Goal: Communication & Community: Answer question/provide support

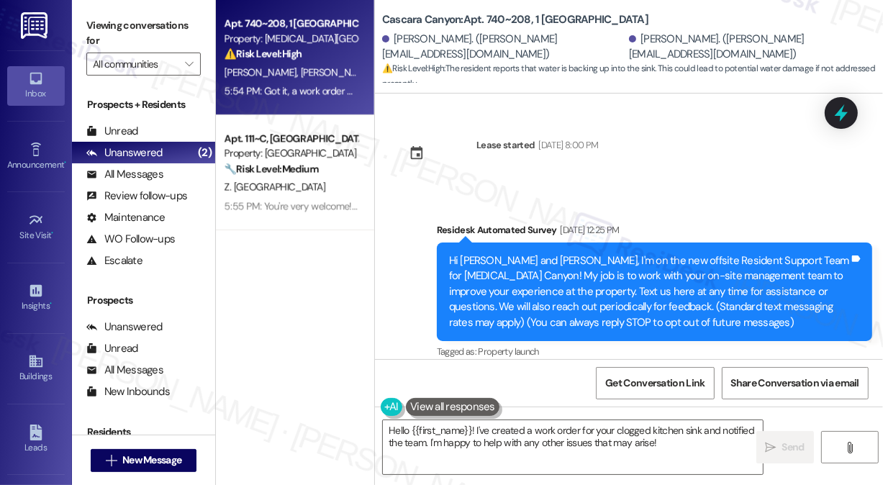
scroll to position [15379, 0]
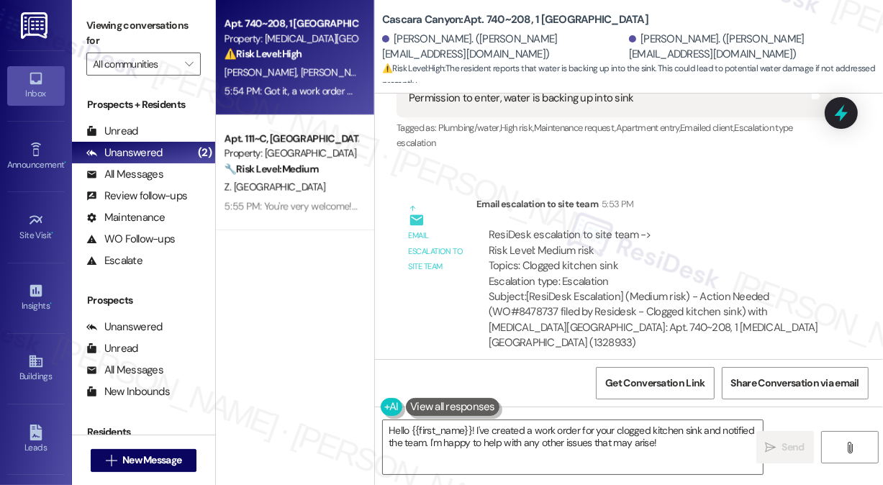
click at [569, 436] on div "Got it, a work order has been created for your clogged kitchen sink, and I have…" at bounding box center [649, 451] width 400 height 31
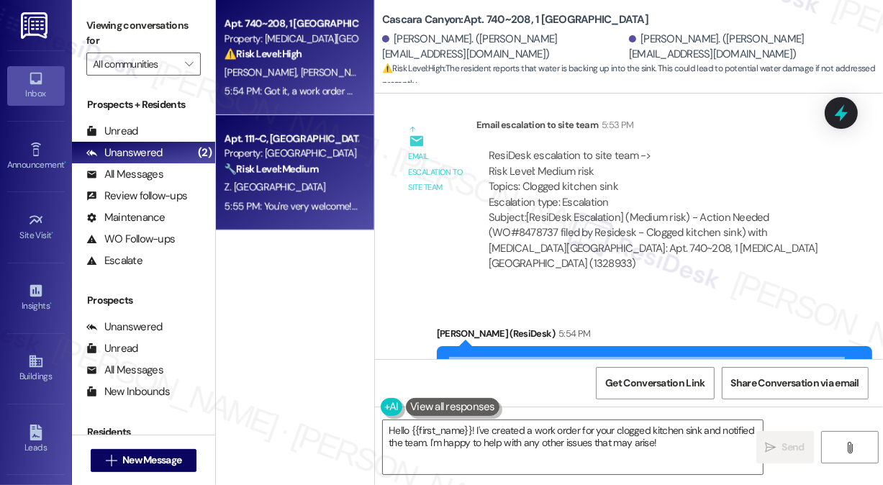
scroll to position [15523, 0]
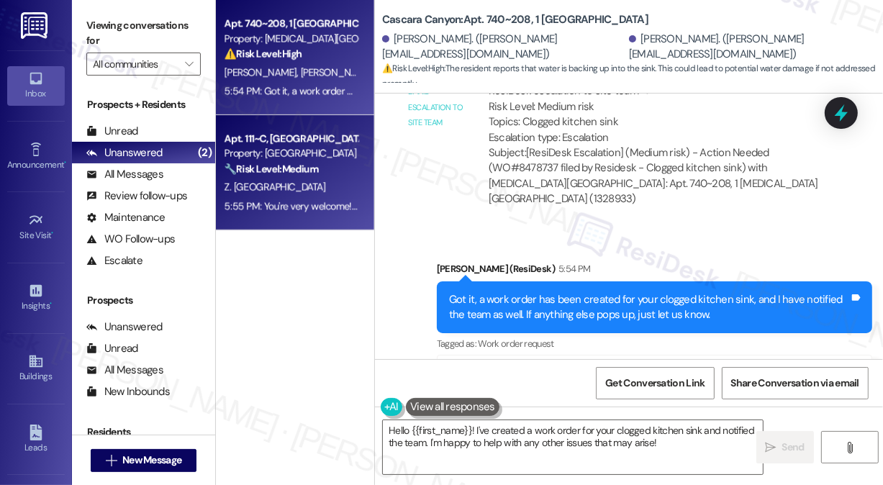
click at [327, 181] on div "Z. [GEOGRAPHIC_DATA]" at bounding box center [291, 187] width 136 height 18
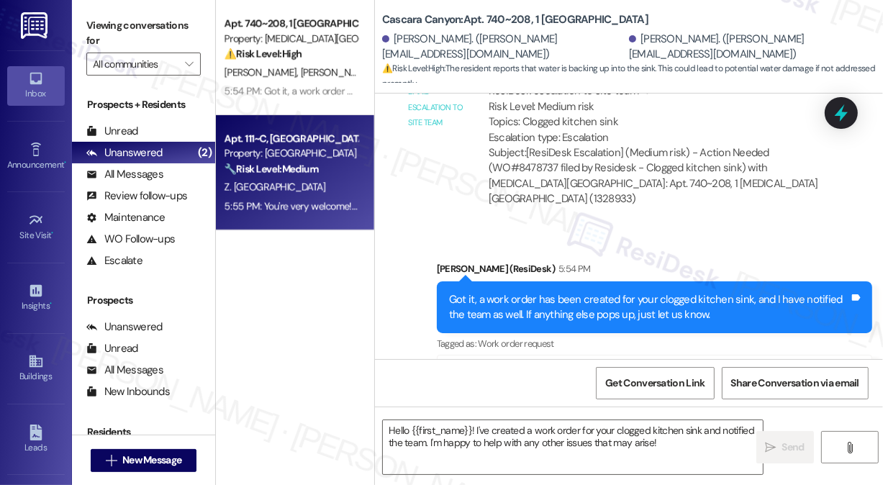
type textarea "Fetching suggested responses. Please feel free to read through the conversation…"
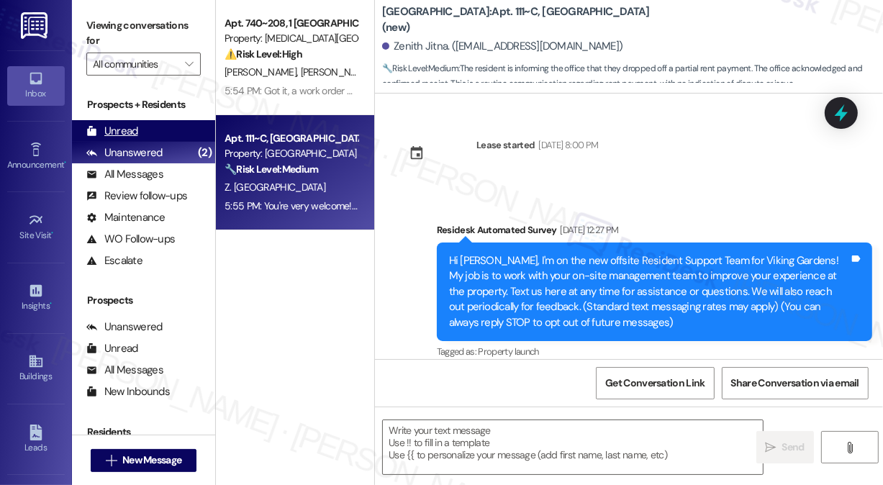
click at [145, 126] on div "Unread (0)" at bounding box center [143, 131] width 143 height 22
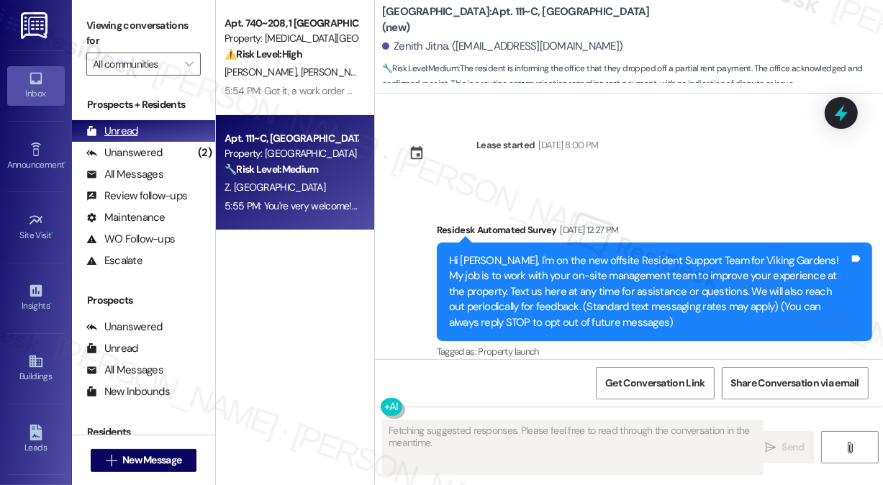
type textarea "Fetching suggested responses. Please feel free to read through the conversation…"
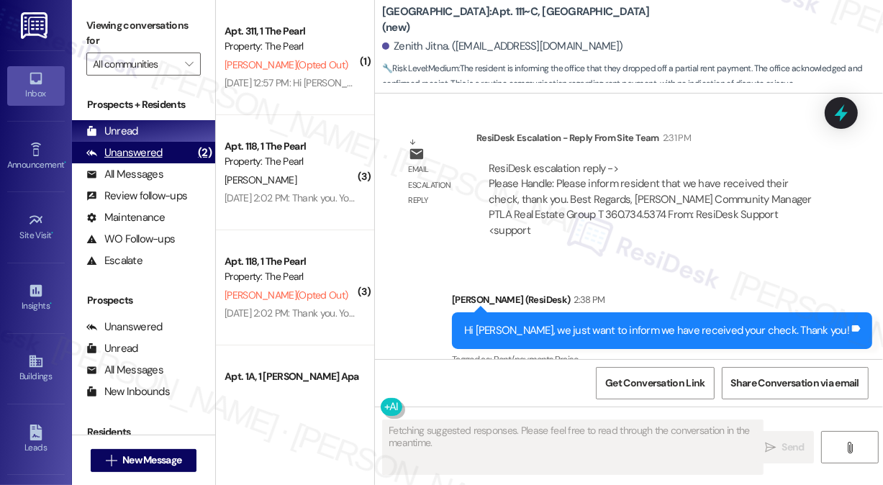
click at [153, 155] on div "Unanswered" at bounding box center [124, 152] width 76 height 15
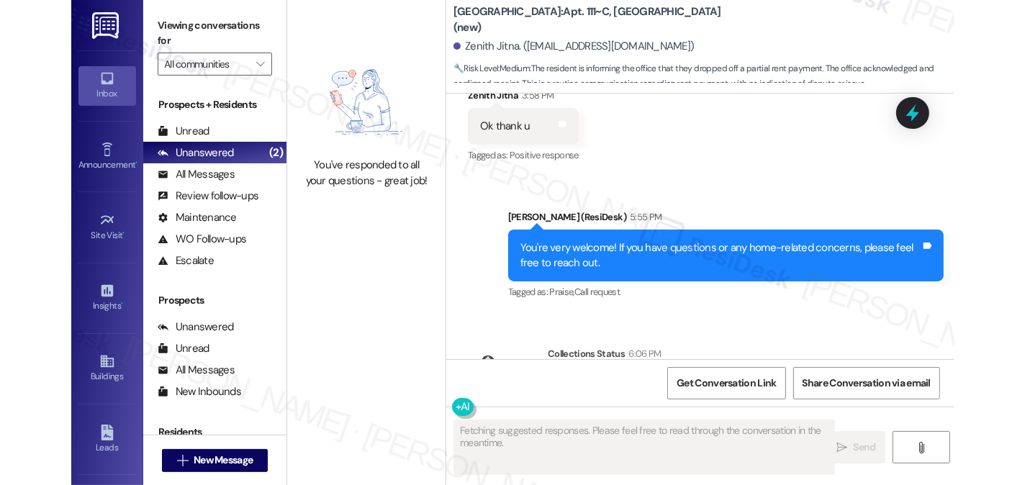
scroll to position [25625, 0]
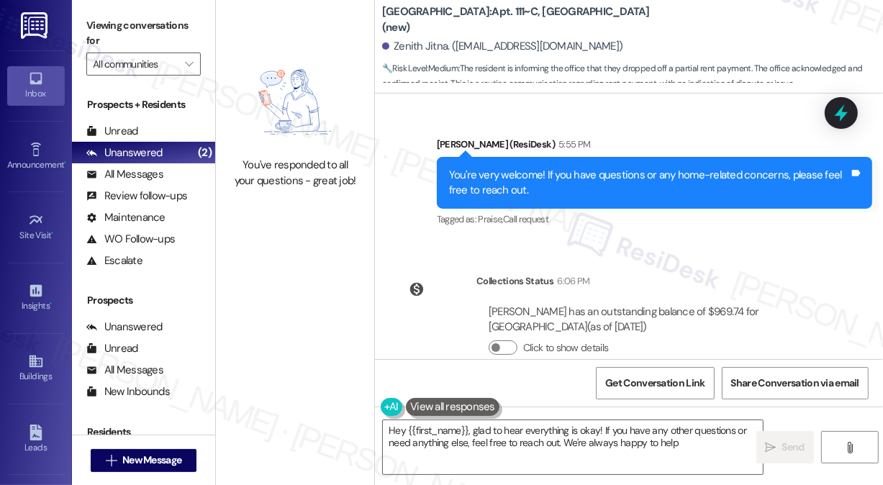
type textarea "Hey {{first_name}}, glad to hear everything is okay! If you have any other ques…"
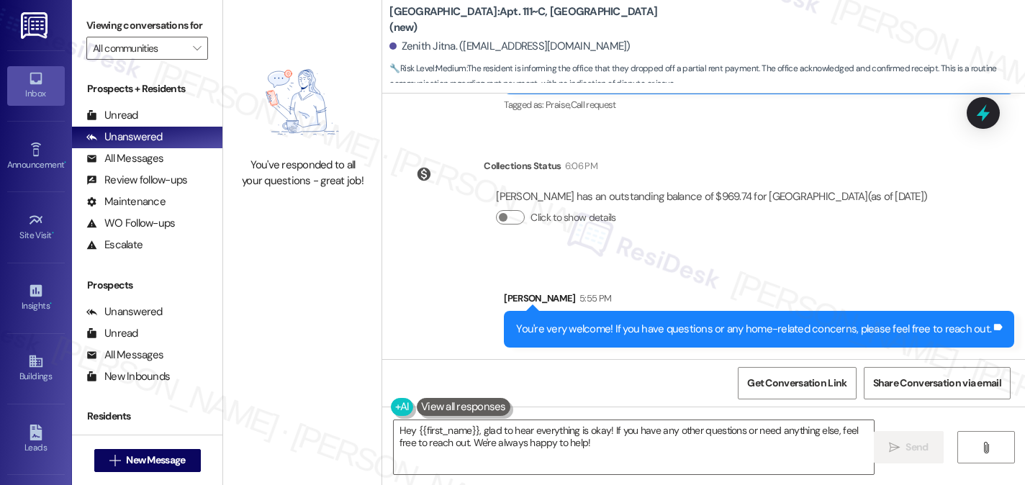
scroll to position [24438, 0]
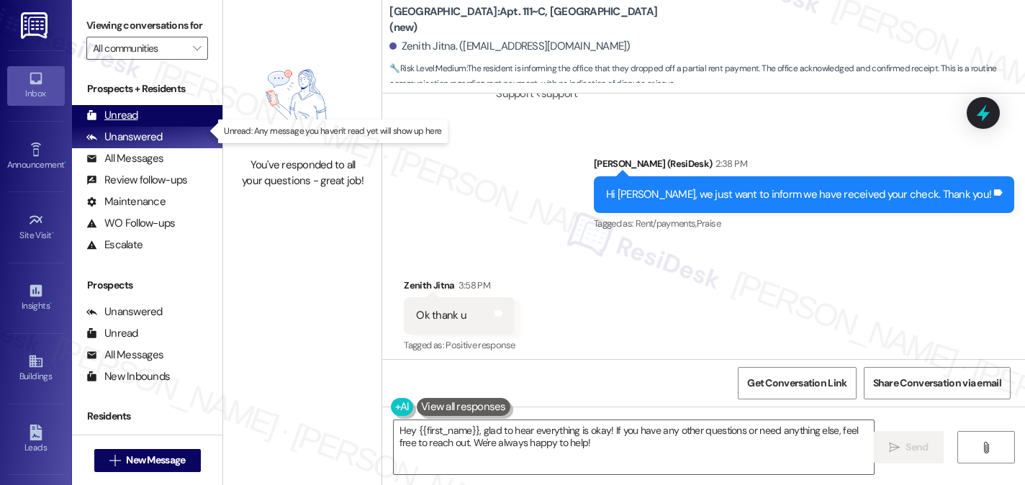
click at [150, 127] on div "Unread (0)" at bounding box center [147, 116] width 150 height 22
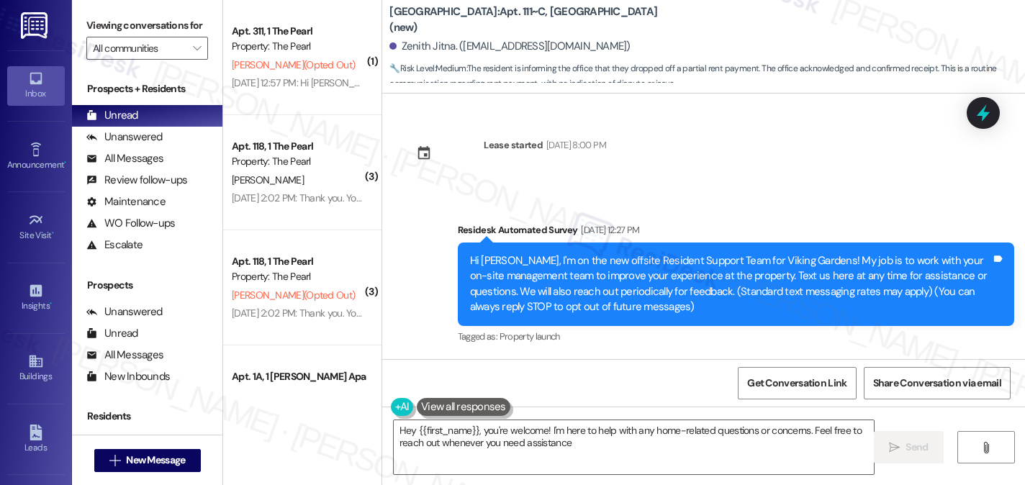
type textarea "Hey {{first_name}}, you're welcome! I'm here to help with any home-related ques…"
